Goal: Connect with others: Connect with other users

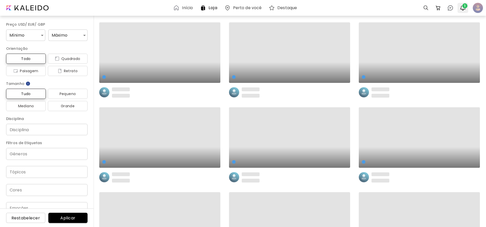
click at [464, 10] on img "button" at bounding box center [463, 8] width 6 height 6
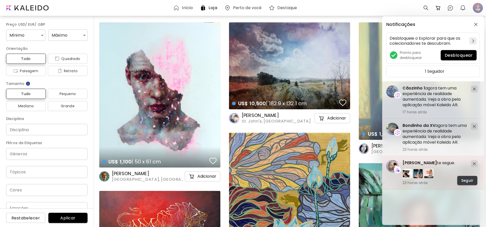
click at [470, 182] on span "Seguir" at bounding box center [468, 180] width 12 height 5
click at [415, 163] on span "[PERSON_NAME]" at bounding box center [420, 163] width 34 height 6
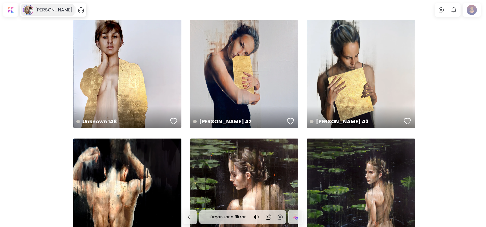
click at [53, 8] on h6 "[PERSON_NAME]" at bounding box center [53, 10] width 37 height 6
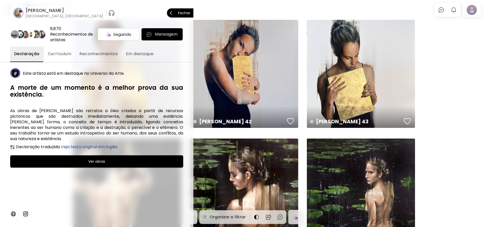
click at [167, 36] on p "Mensagem" at bounding box center [166, 34] width 23 height 6
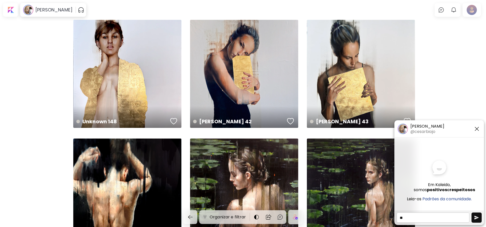
type textarea "*"
click at [476, 128] on img "button" at bounding box center [477, 129] width 6 height 6
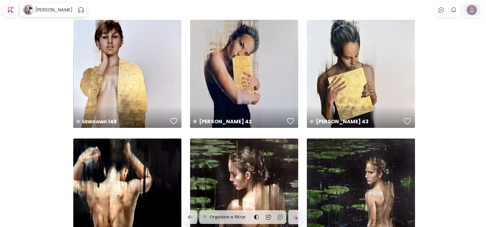
click at [474, 9] on div at bounding box center [472, 10] width 16 height 12
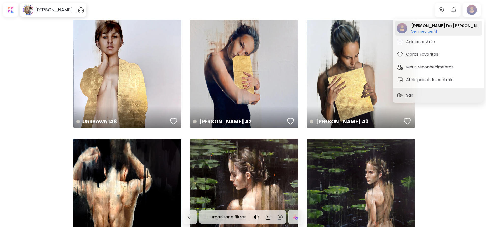
click at [416, 30] on h6 "Ver meu perfil" at bounding box center [445, 31] width 69 height 5
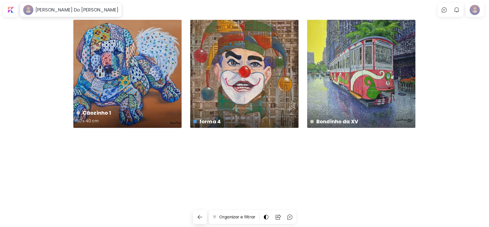
click at [150, 69] on div "Cãozinho 1 50 x 40 cm" at bounding box center [127, 74] width 108 height 108
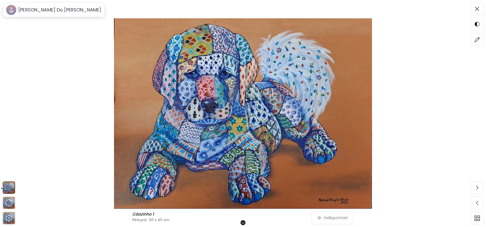
click at [388, 51] on img at bounding box center [243, 113] width 444 height 191
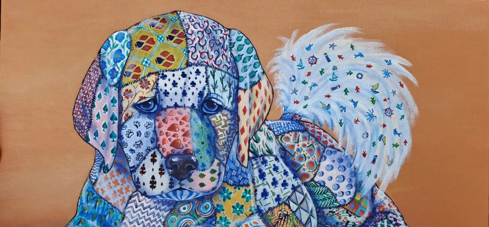
click at [121, 28] on img at bounding box center [244, 180] width 489 height 361
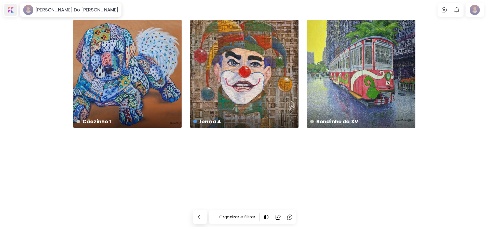
click at [8, 12] on div at bounding box center [10, 10] width 13 height 12
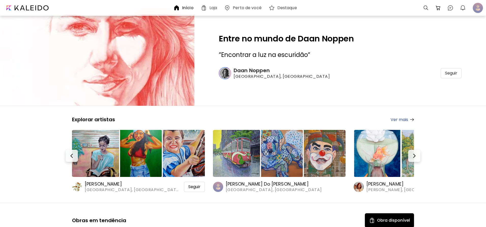
click at [286, 163] on img at bounding box center [279, 153] width 47 height 47
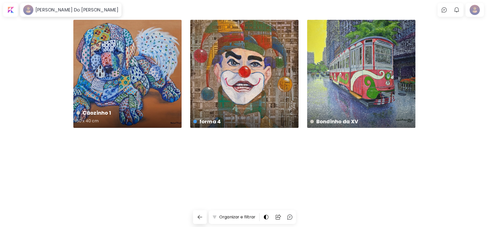
click at [132, 94] on div "Cãozinho 1 50 x 40 cm" at bounding box center [127, 74] width 108 height 108
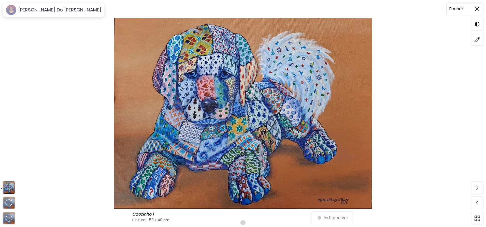
click at [477, 11] on span at bounding box center [477, 9] width 11 height 11
